Goal: Check status: Check status

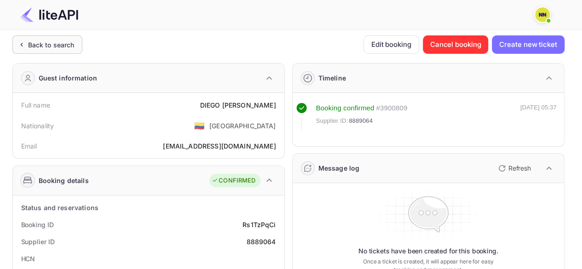
click at [79, 42] on div "Back to search" at bounding box center [47, 44] width 70 height 18
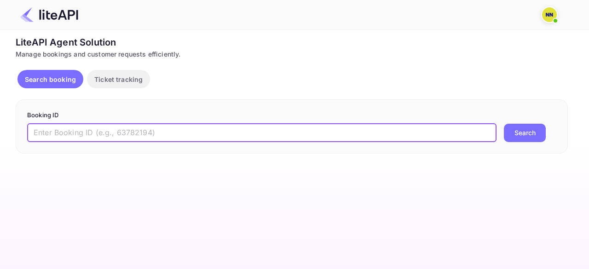
click at [121, 135] on input "text" at bounding box center [261, 133] width 469 height 18
paste input "5276956"
type input "5276956"
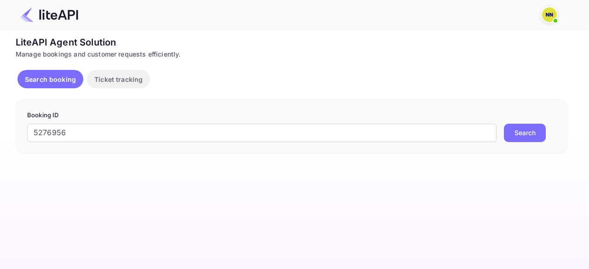
click at [511, 134] on button "Search" at bounding box center [525, 133] width 42 height 18
click at [35, 131] on input "5276956" at bounding box center [261, 133] width 469 height 18
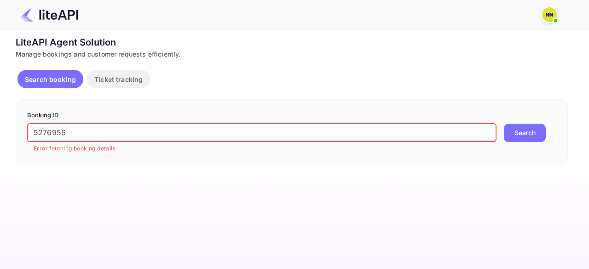
click at [35, 131] on input "5276956" at bounding box center [261, 133] width 469 height 18
click at [514, 137] on button "Search" at bounding box center [525, 133] width 42 height 18
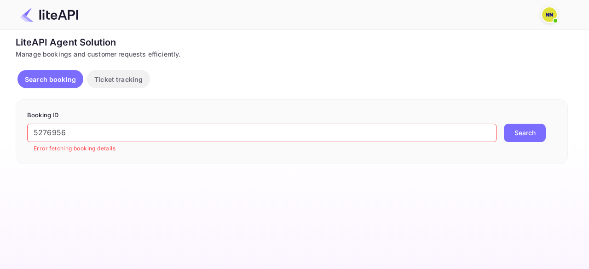
click at [139, 80] on p "Ticket tracking" at bounding box center [118, 80] width 48 height 10
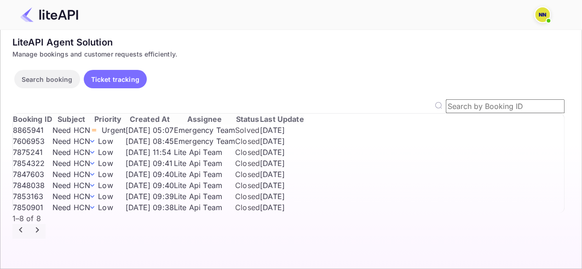
click at [66, 73] on button "Search booking" at bounding box center [47, 79] width 66 height 18
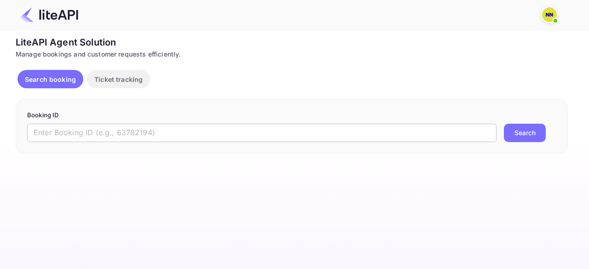
click at [95, 129] on input "text" at bounding box center [261, 133] width 469 height 18
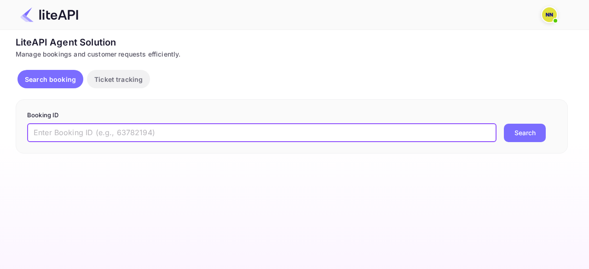
paste input "5276956"
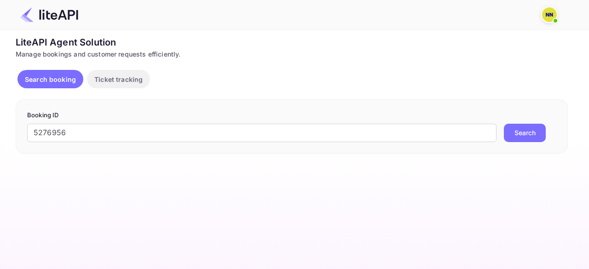
drag, startPoint x: 522, startPoint y: 132, endPoint x: 454, endPoint y: 152, distance: 71.6
click at [520, 136] on button "Search" at bounding box center [525, 133] width 42 height 18
click at [69, 131] on input "5276956" at bounding box center [261, 133] width 469 height 18
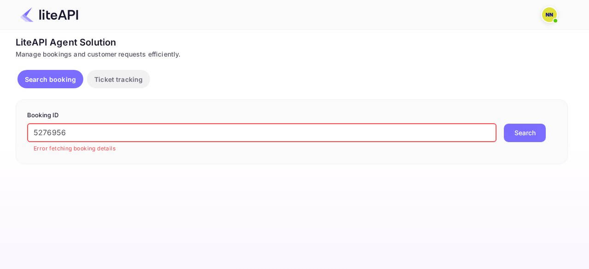
click at [69, 131] on input "5276956" at bounding box center [261, 133] width 469 height 18
paste input "888148"
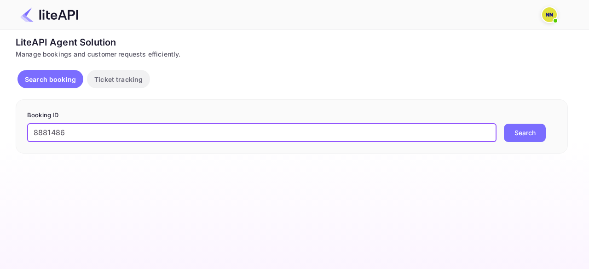
type input "8881486"
click at [525, 137] on button "Search" at bounding box center [525, 133] width 42 height 18
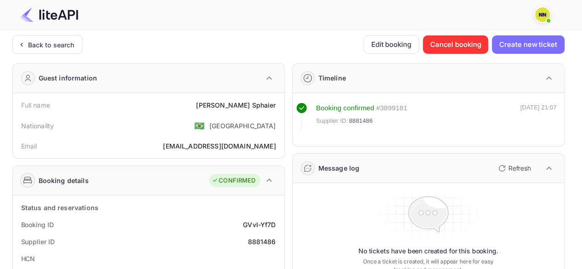
click at [45, 29] on header at bounding box center [291, 15] width 582 height 30
click at [45, 38] on div "Back to search" at bounding box center [47, 44] width 70 height 18
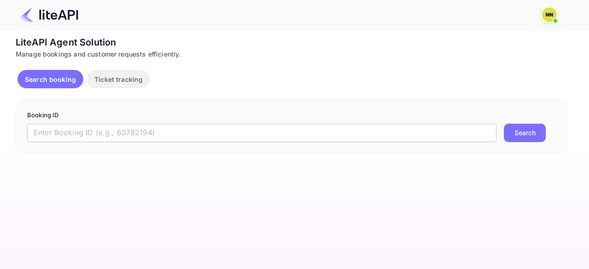
click at [97, 133] on input "text" at bounding box center [261, 133] width 469 height 18
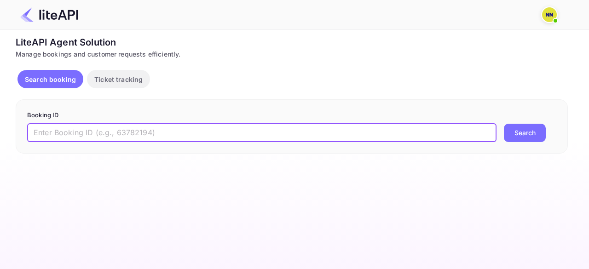
paste input "8871089"
type input "8871089"
click at [519, 128] on button "Search" at bounding box center [525, 133] width 42 height 18
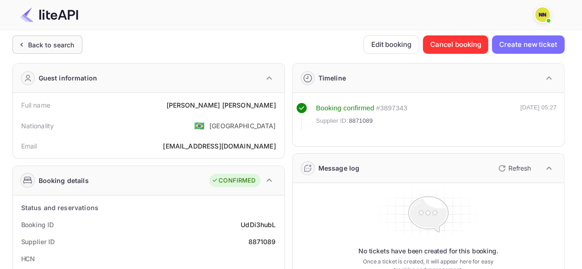
click at [35, 42] on div "Back to search" at bounding box center [51, 45] width 46 height 10
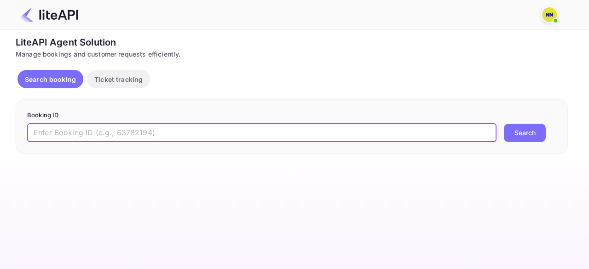
click at [90, 130] on input "text" at bounding box center [261, 133] width 469 height 18
paste input "8767524"
type input "8767524"
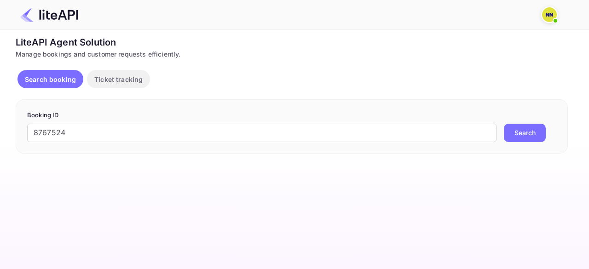
click at [514, 134] on button "Search" at bounding box center [525, 133] width 42 height 18
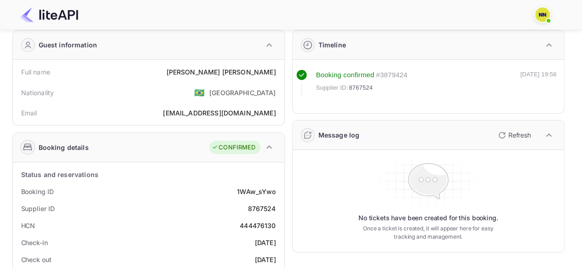
scroll to position [46, 0]
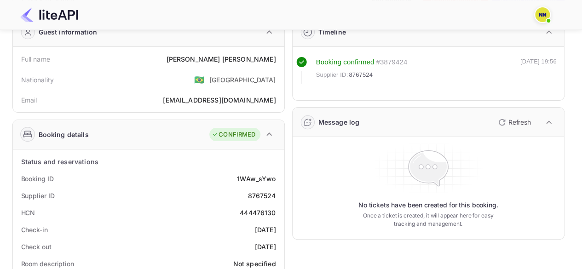
click at [256, 214] on div "444476130" at bounding box center [258, 213] width 36 height 10
click at [257, 208] on div "444476130" at bounding box center [258, 213] width 36 height 10
copy div "444476130"
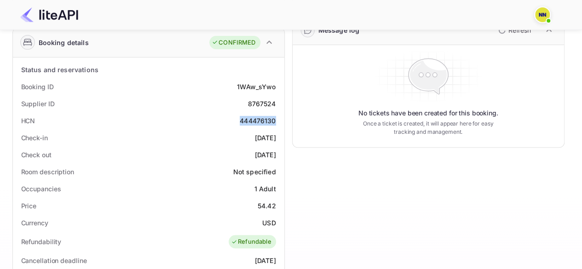
scroll to position [0, 0]
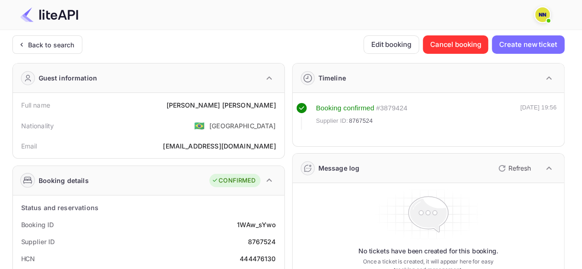
click at [48, 39] on div "Back to search" at bounding box center [47, 44] width 70 height 18
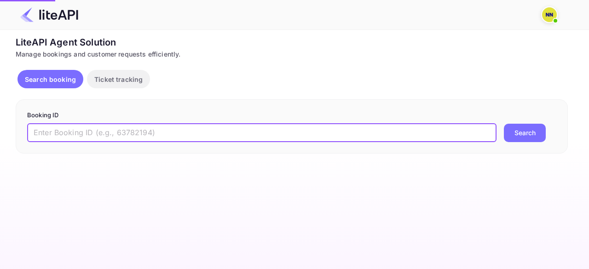
click at [128, 134] on input "text" at bounding box center [261, 133] width 469 height 18
paste input "8658087"
type input "8658087"
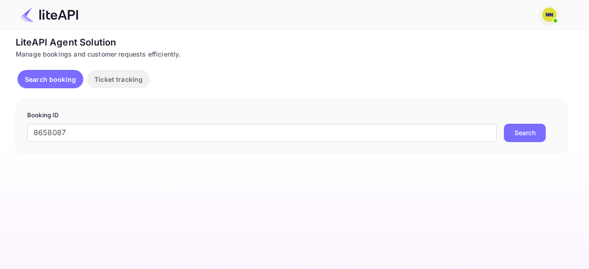
click at [540, 122] on form "Booking ID 8658087 ​ Search" at bounding box center [291, 126] width 529 height 31
click at [523, 136] on button "Search" at bounding box center [525, 133] width 42 height 18
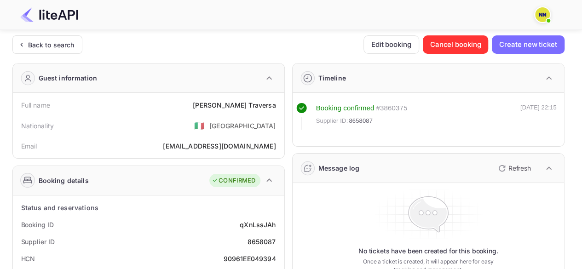
scroll to position [46, 0]
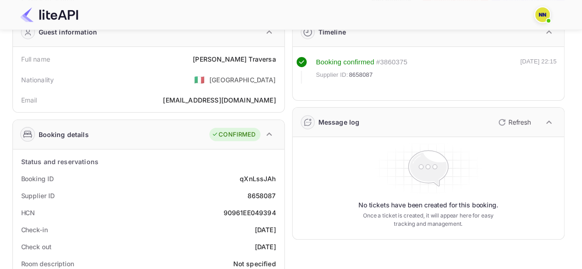
click at [242, 213] on div "90961EE049394" at bounding box center [250, 213] width 52 height 10
copy div "90961EE049394"
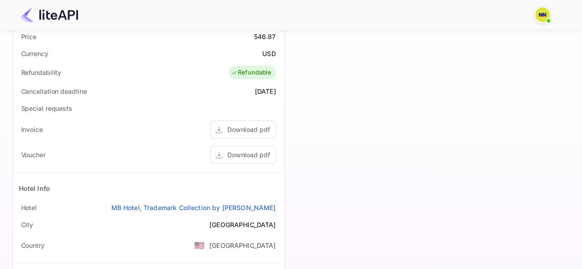
scroll to position [322, 0]
